Goal: Navigation & Orientation: Go to known website

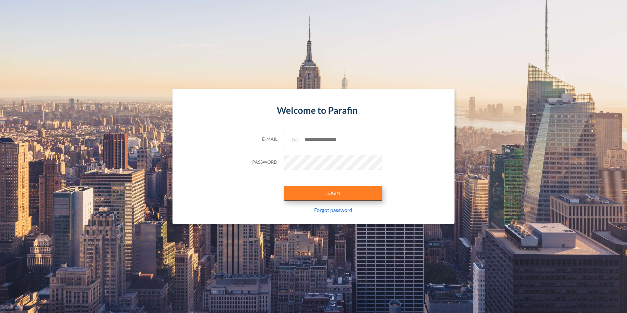
click at [327, 192] on button "LOGIN" at bounding box center [333, 193] width 98 height 15
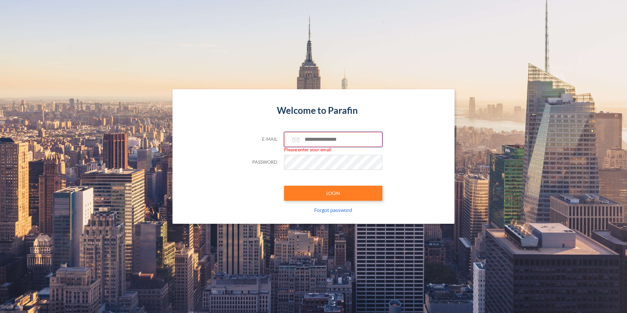
click at [349, 135] on input "text" at bounding box center [333, 139] width 98 height 15
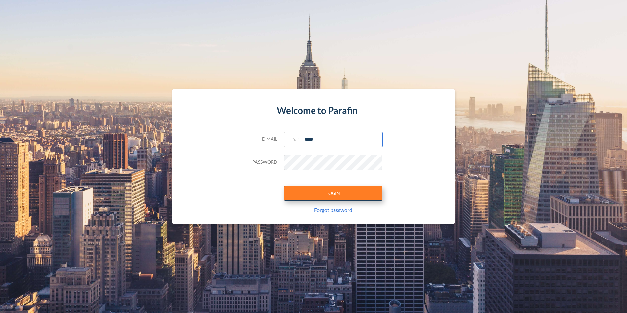
type input "**********"
click at [355, 199] on button "LOGIN" at bounding box center [333, 193] width 98 height 15
